Goal: Answer question/provide support

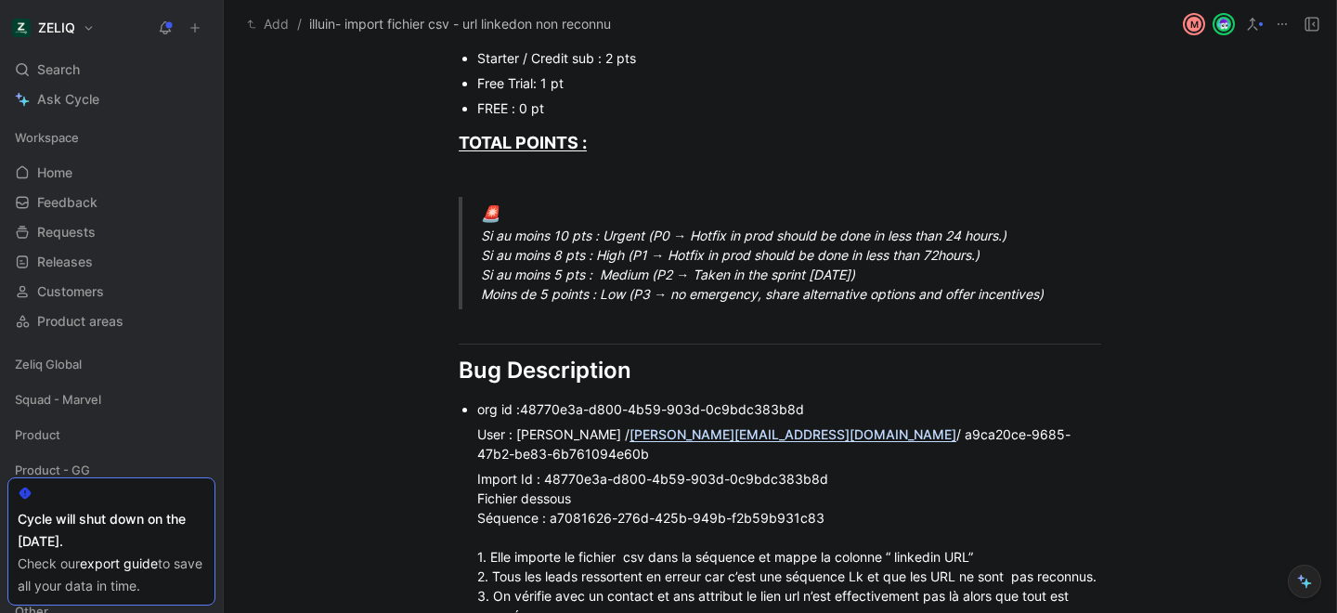
scroll to position [892, 0]
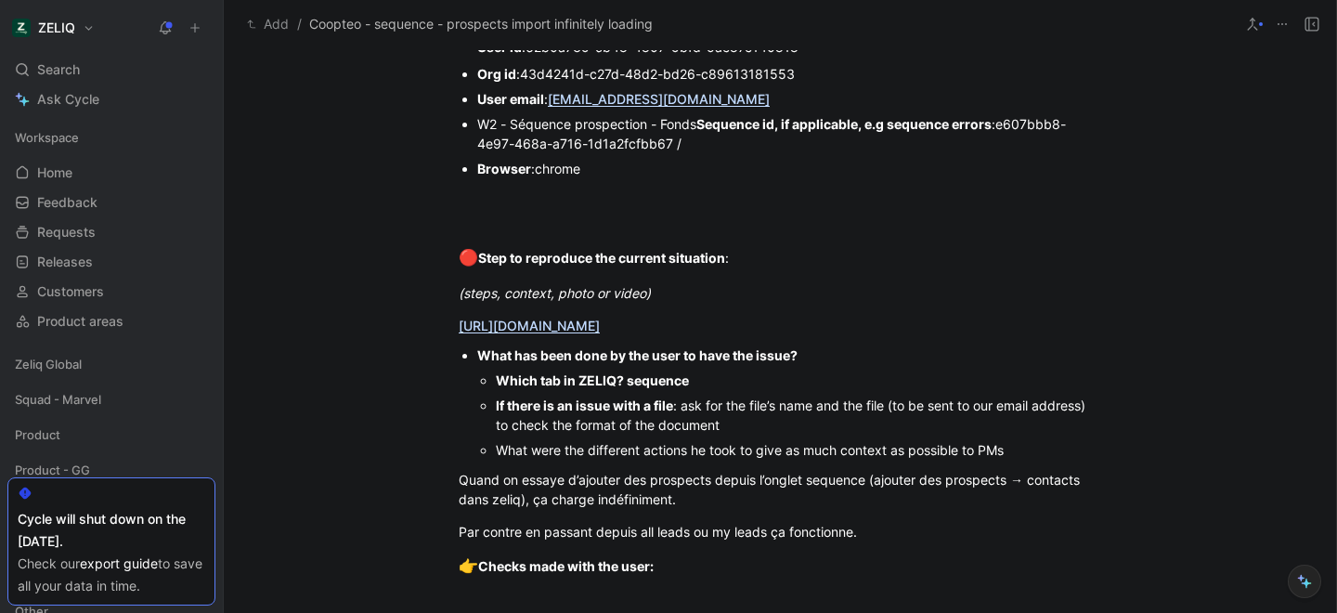
scroll to position [1274, 0]
click at [526, 324] on link "https://app.birdie.so/library/a9f18482-e38a-4df8-b96b-83c0037a503e" at bounding box center [529, 325] width 141 height 16
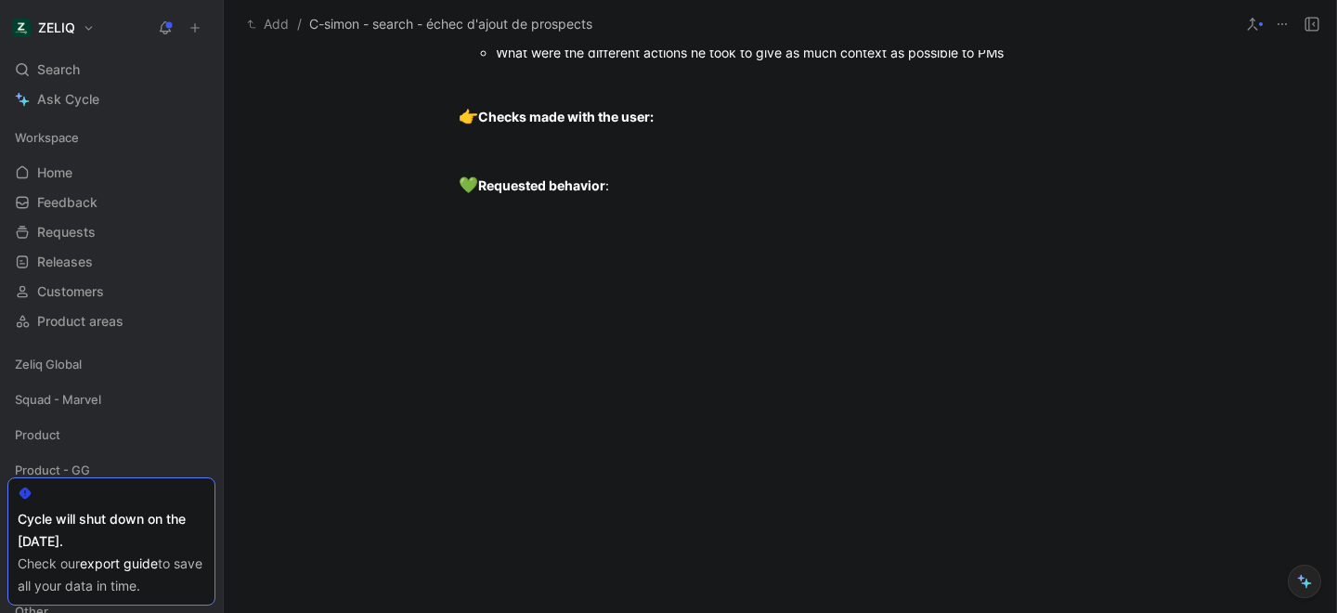
scroll to position [1756, 0]
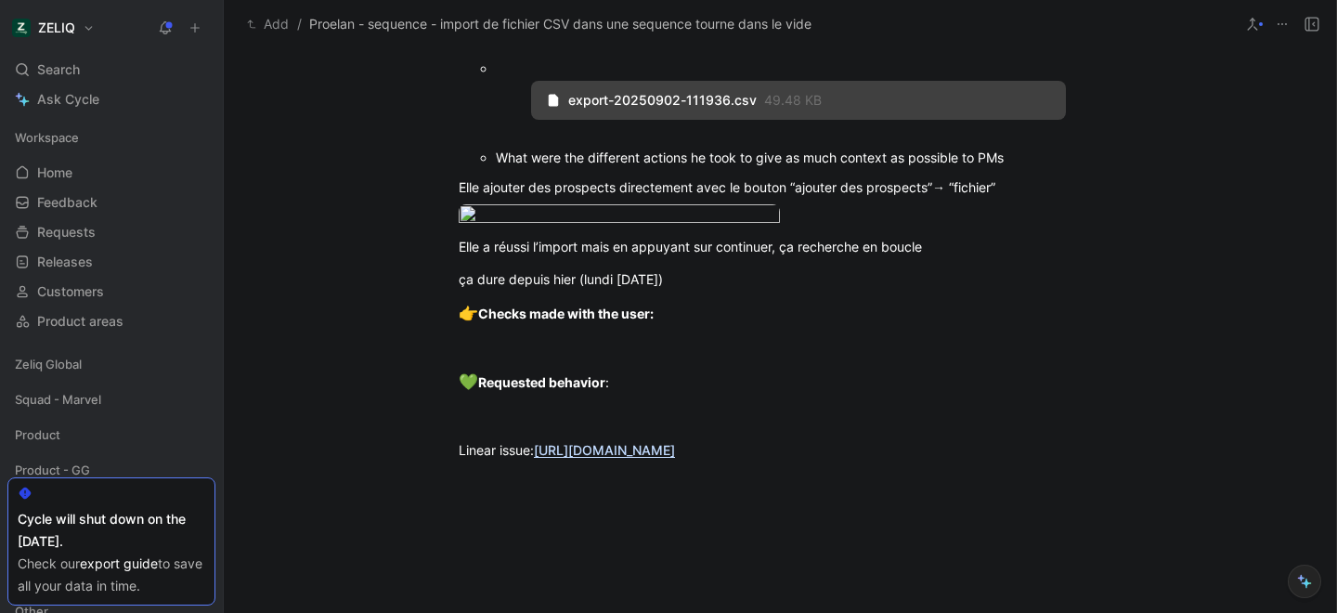
scroll to position [1694, 0]
click at [715, 300] on body "ZELIQ Search ⌘ K Ask Cycle Workspace Home G then H Feedback G then F Requests G…" at bounding box center [668, 306] width 1337 height 613
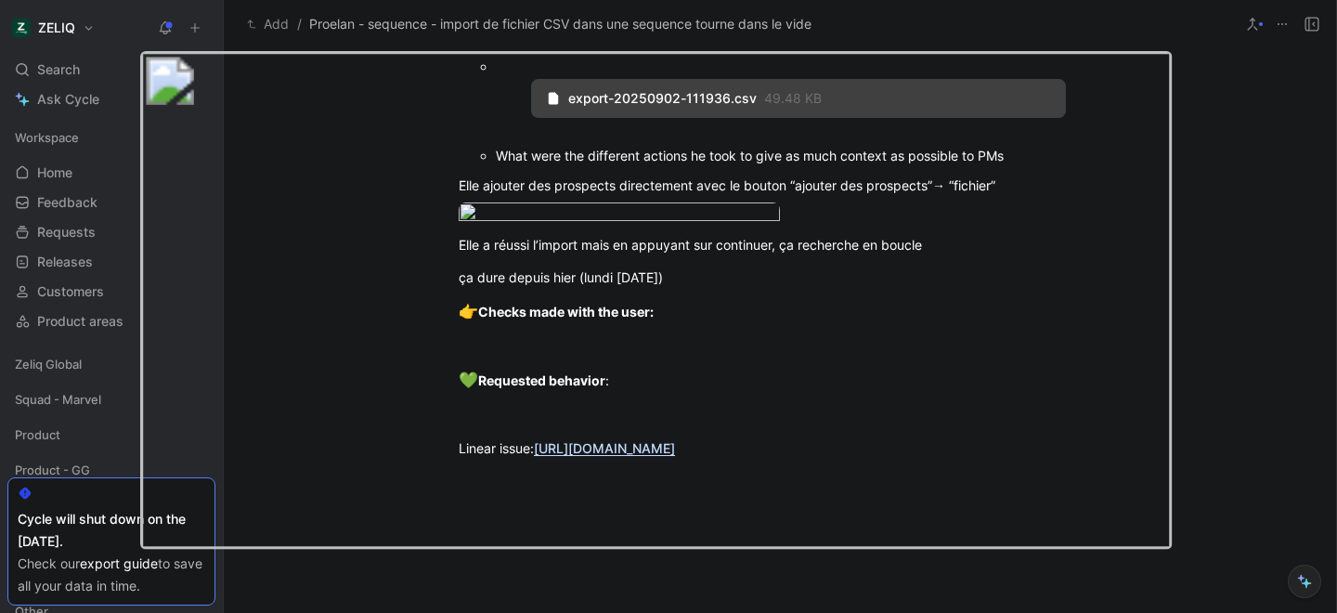
click at [838, 292] on img at bounding box center [656, 300] width 1032 height 498
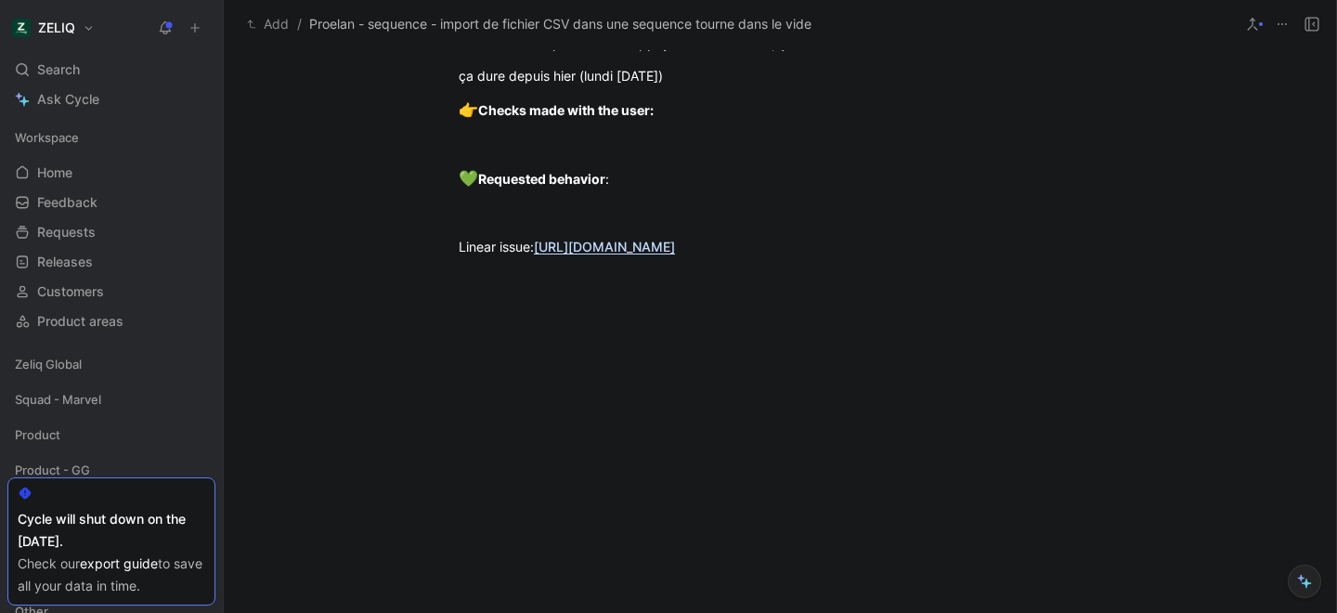
scroll to position [1909, 0]
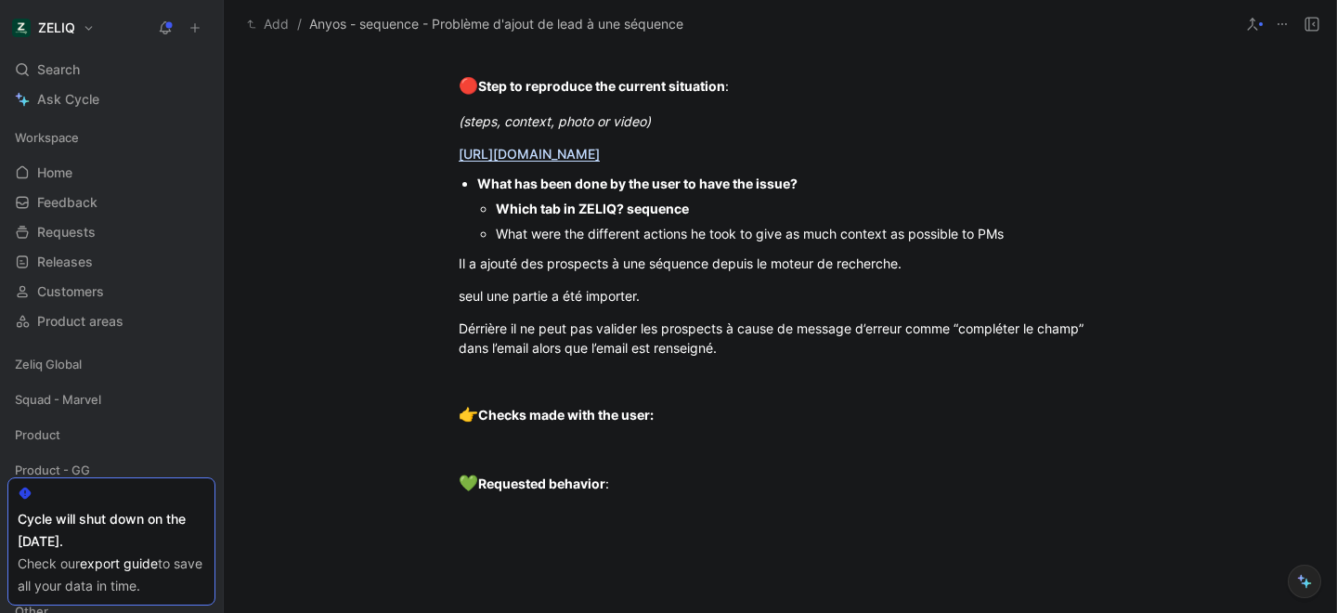
scroll to position [1452, 0]
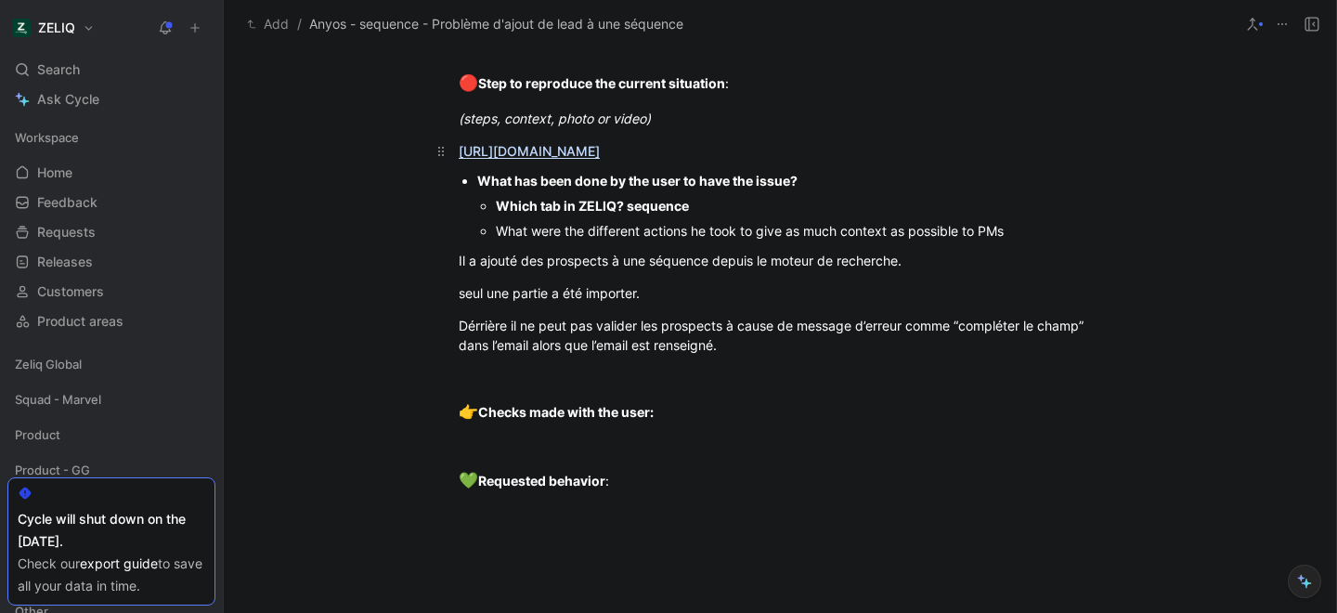
click at [517, 151] on link "https://app.birdie.so/library/d93dc617-40df-43dc-a551-dad0672f8af1" at bounding box center [529, 151] width 141 height 16
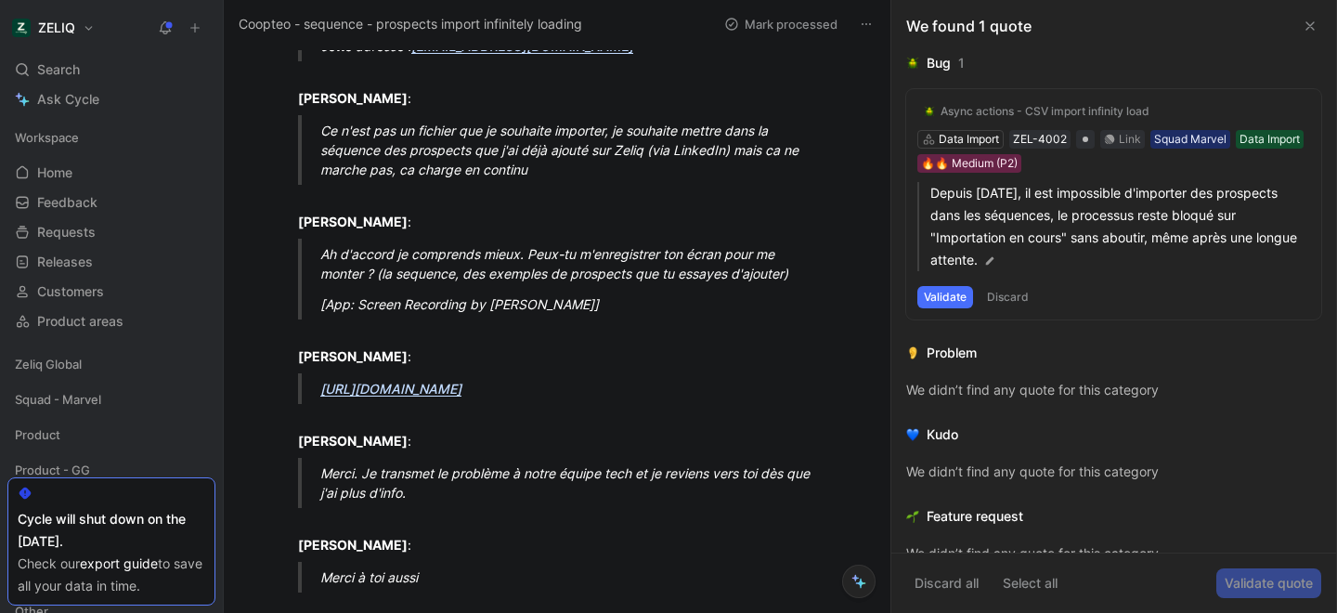
scroll to position [750, 0]
